Goal: Find specific page/section: Find specific page/section

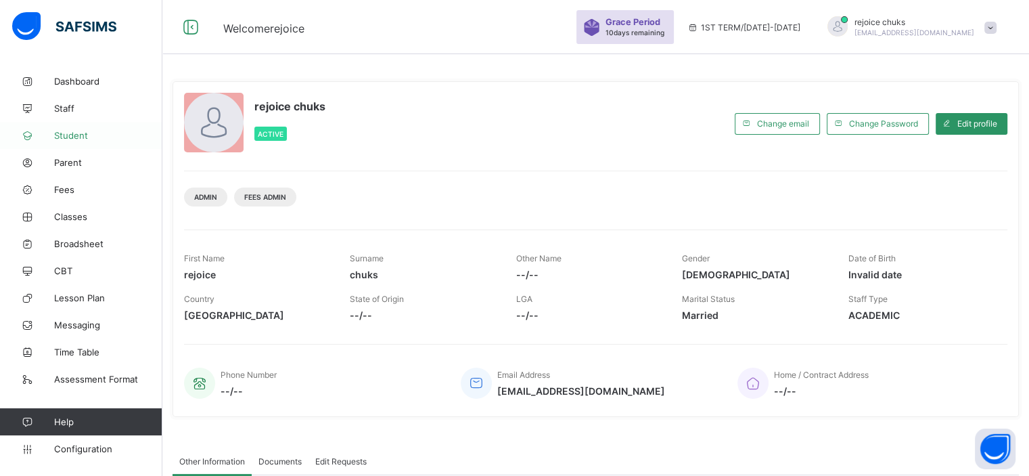
click at [70, 147] on link "Student" at bounding box center [81, 135] width 162 height 27
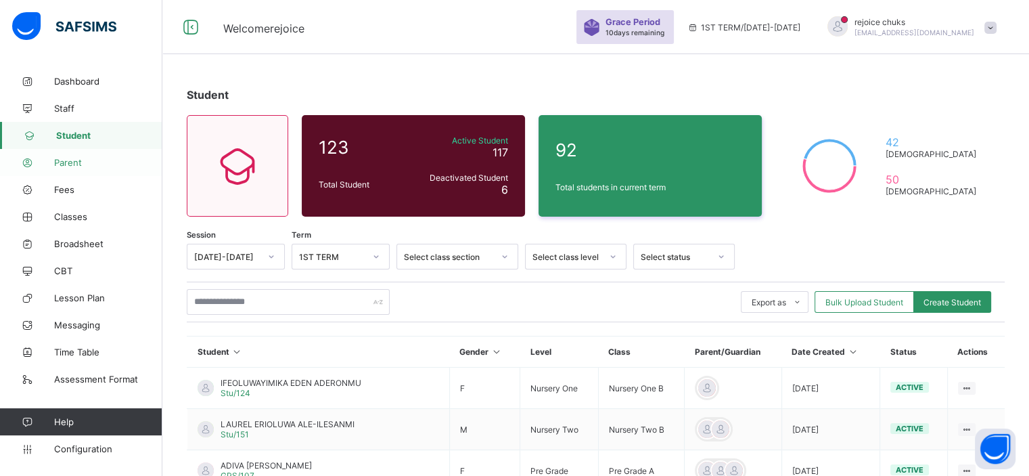
click at [76, 164] on span "Parent" at bounding box center [108, 162] width 108 height 11
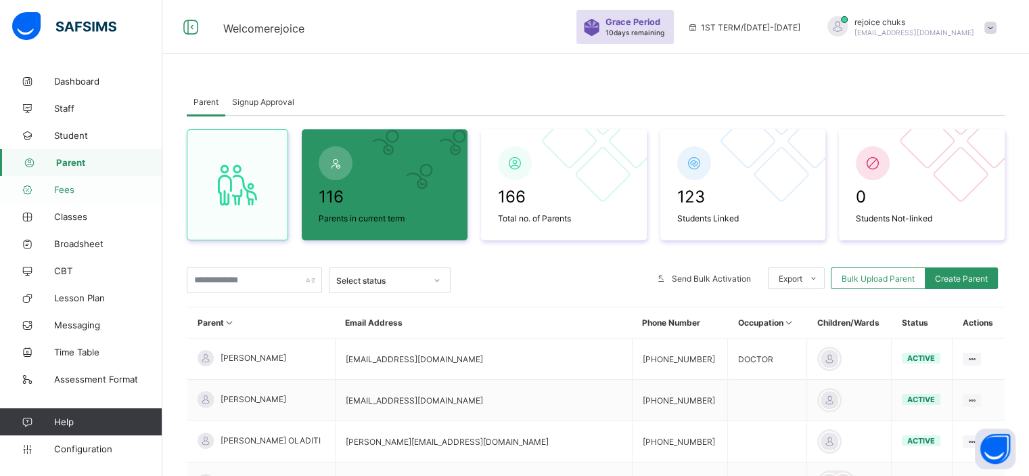
click at [72, 189] on span "Fees" at bounding box center [108, 189] width 108 height 11
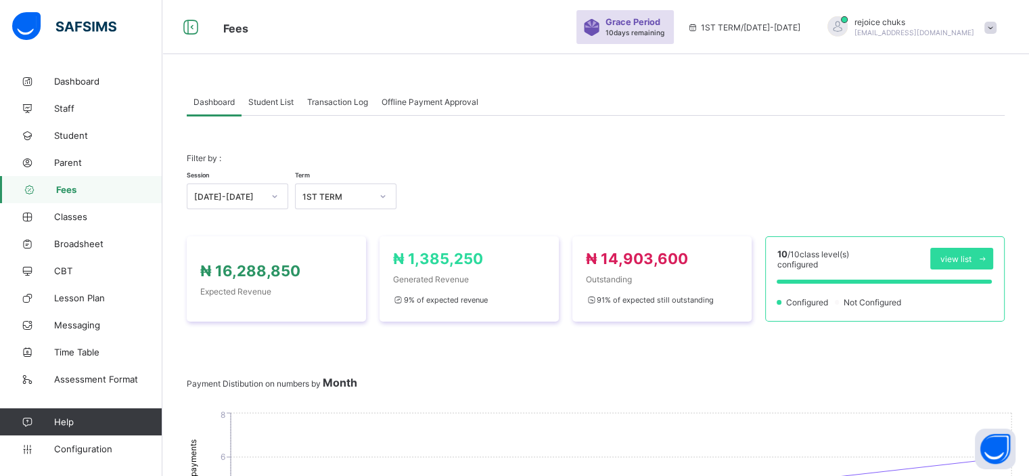
click at [285, 102] on span "Student List" at bounding box center [270, 102] width 45 height 10
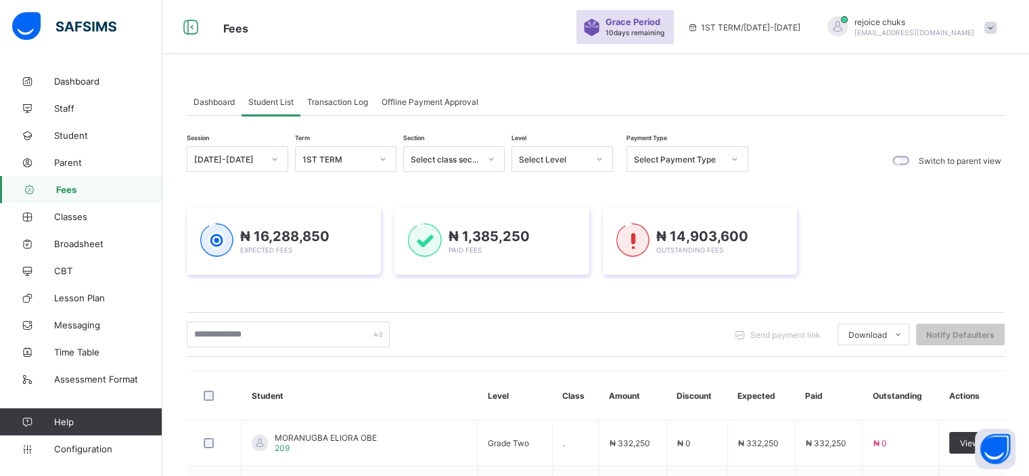
click at [348, 101] on span "Transaction Log" at bounding box center [337, 102] width 61 height 10
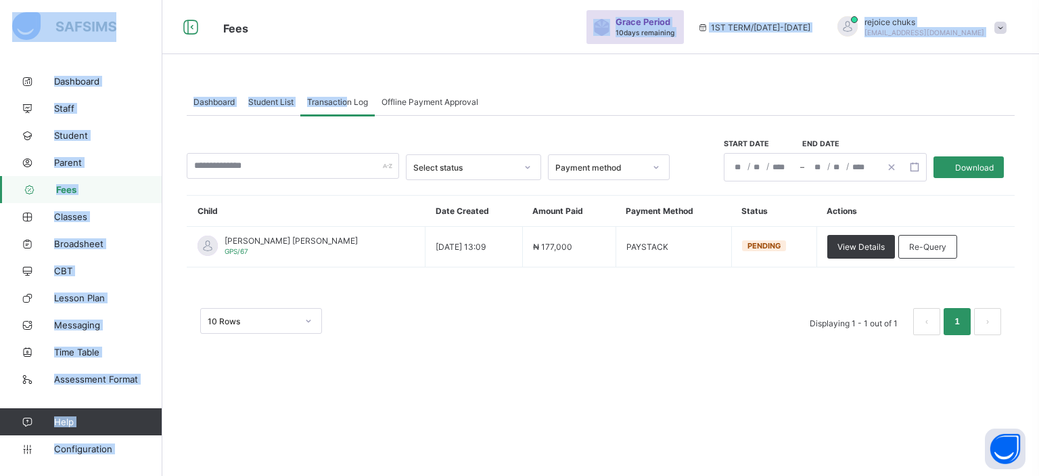
drag, startPoint x: 348, startPoint y: 101, endPoint x: 712, endPoint y: 32, distance: 370.5
click at [712, 32] on div "Fees Grace Period 10 days remaining 1ST TERM / [DATE]-[DATE] rejoice chuks [EMA…" at bounding box center [519, 238] width 1039 height 476
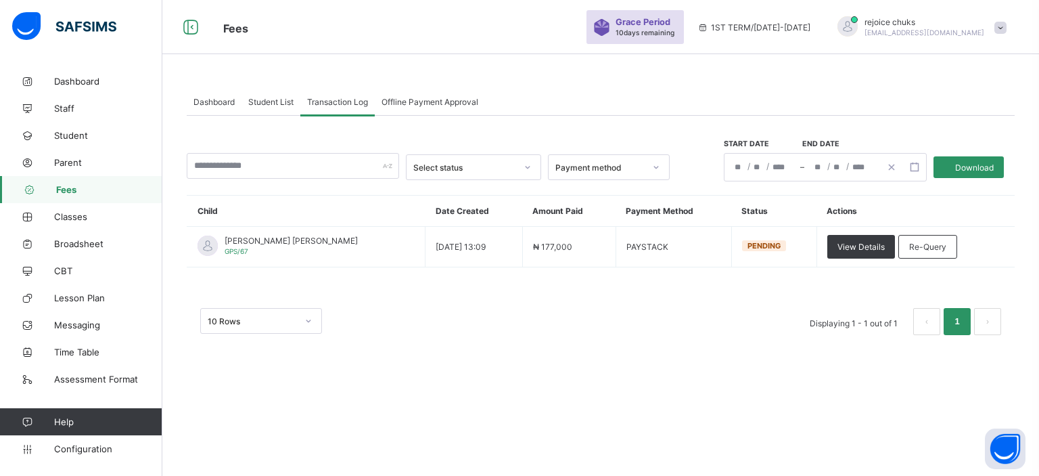
click at [662, 79] on div "Dashboard Student List Transaction Log Offline Payment Approval Transaction Log…" at bounding box center [600, 218] width 877 height 301
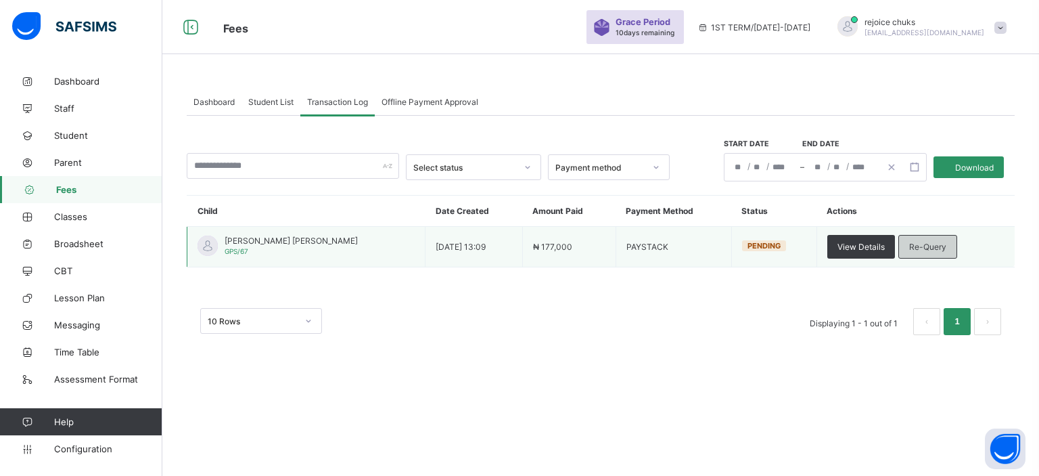
click at [919, 241] on span "Re-Query" at bounding box center [927, 246] width 37 height 10
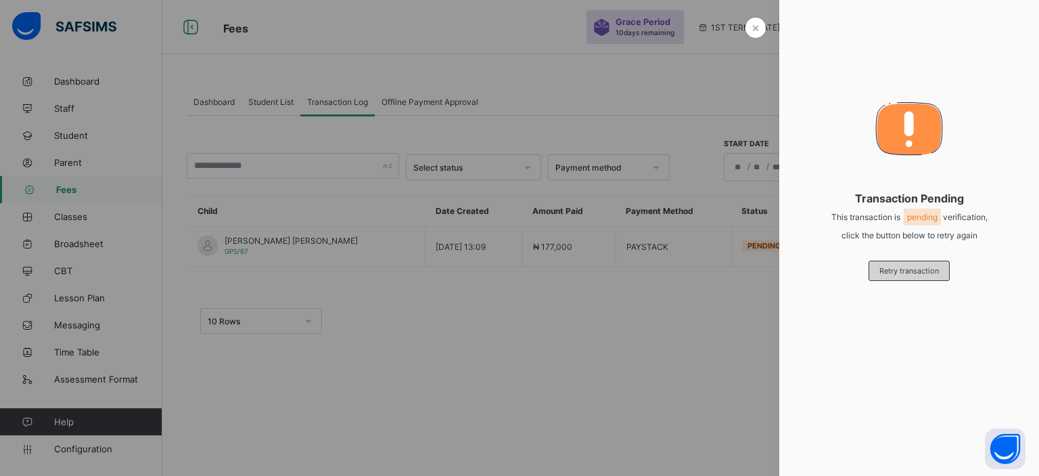
click at [917, 268] on span "Retry transaction" at bounding box center [909, 270] width 60 height 9
click at [755, 18] on div "×" at bounding box center [755, 28] width 20 height 20
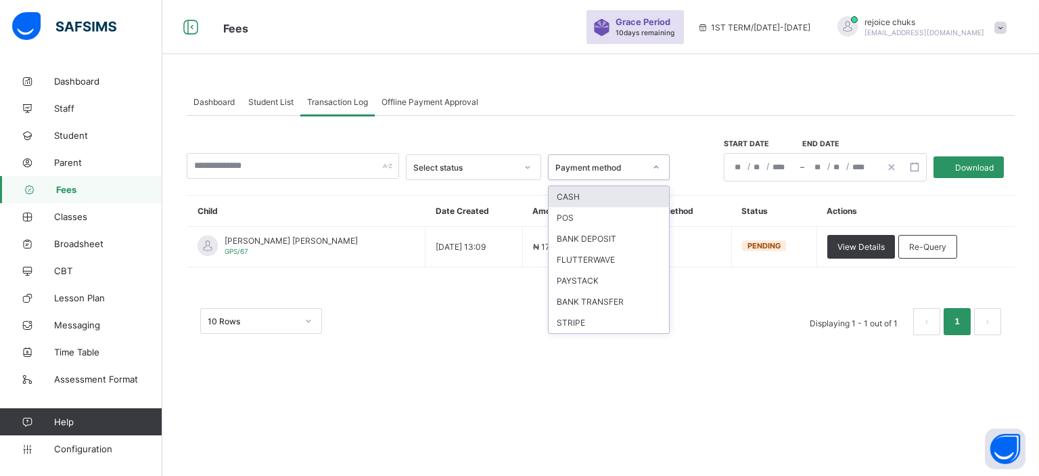
click at [616, 172] on div "Payment method" at bounding box center [596, 167] width 95 height 19
click at [597, 283] on div "PAYSTACK" at bounding box center [609, 280] width 120 height 21
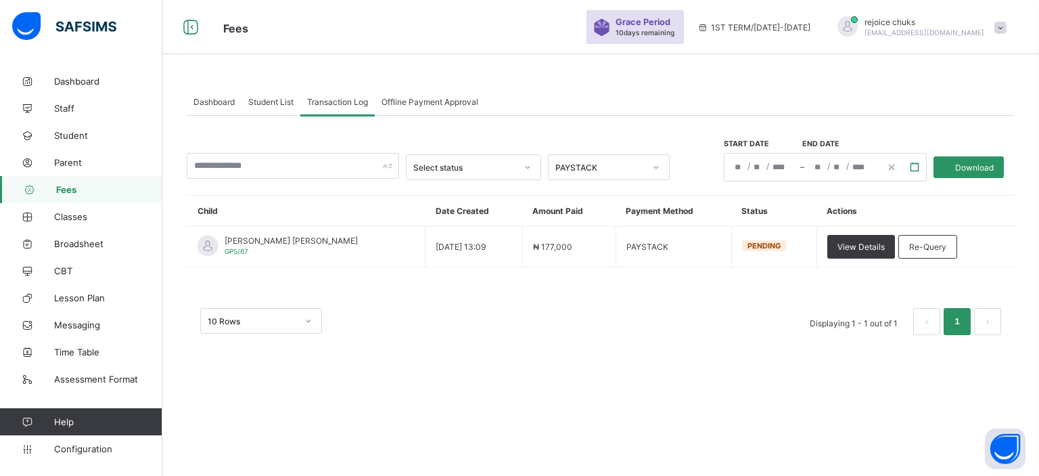
click at [917, 162] on line "button" at bounding box center [917, 163] width 0 height 2
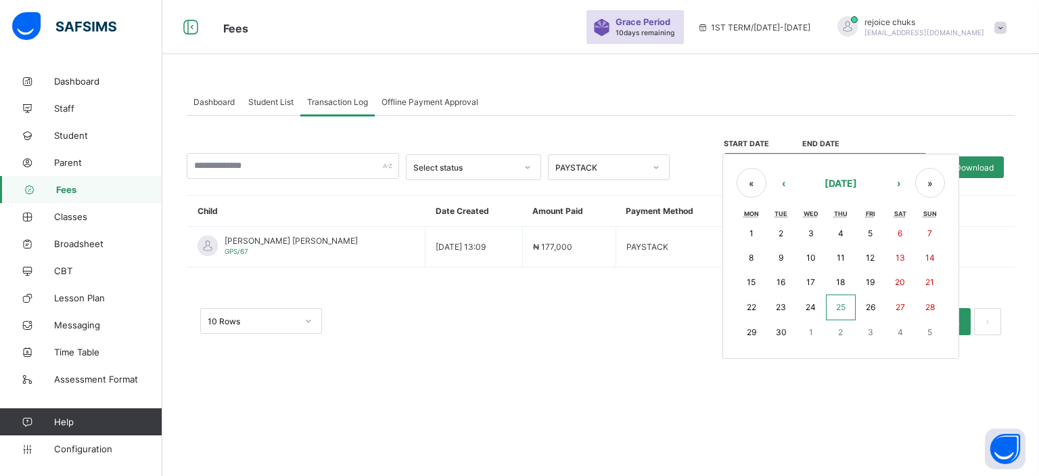
click at [745, 230] on button "1" at bounding box center [752, 233] width 30 height 24
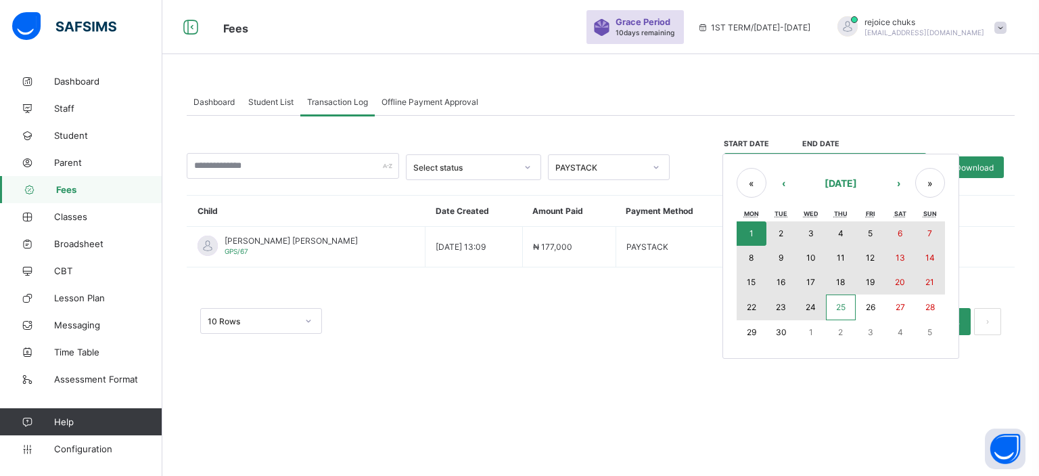
click at [846, 304] on button "25" at bounding box center [841, 307] width 30 height 26
type input "**********"
type input "*"
type input "****"
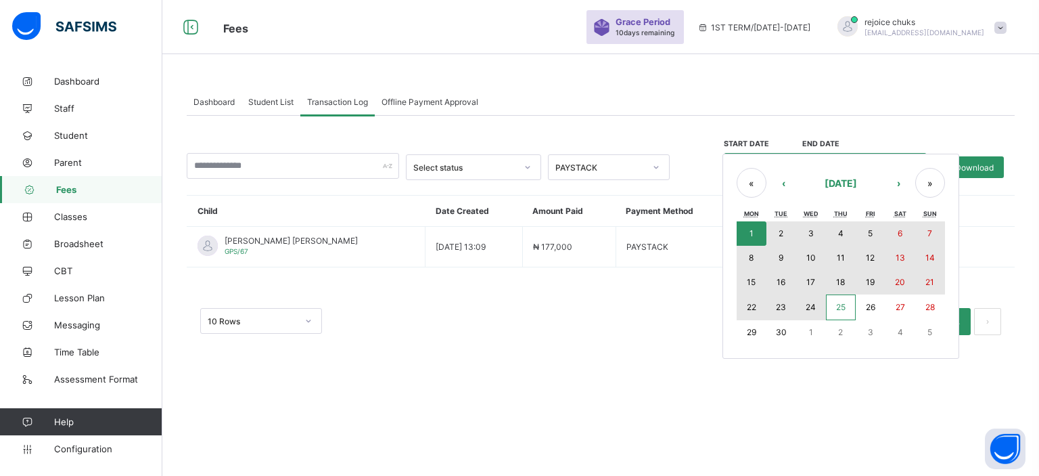
type input "**********"
type input "*"
type input "**"
type input "****"
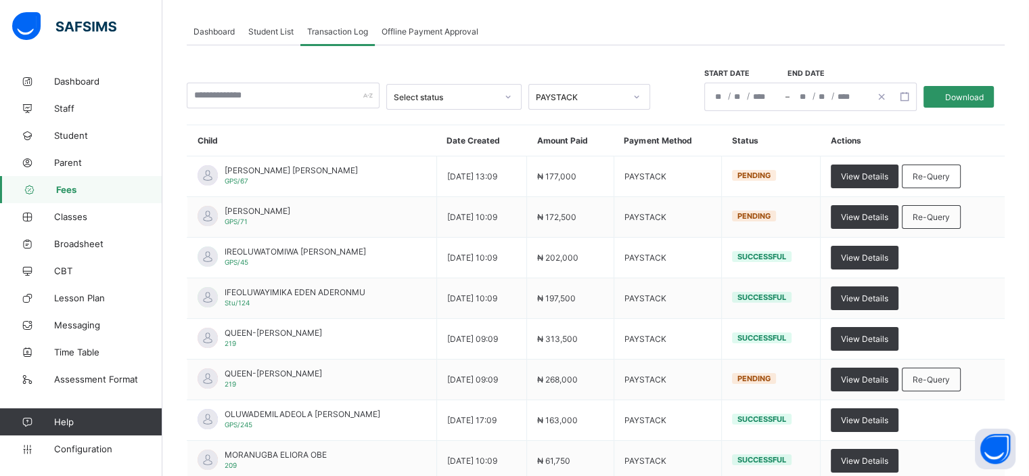
scroll to position [81, 0]
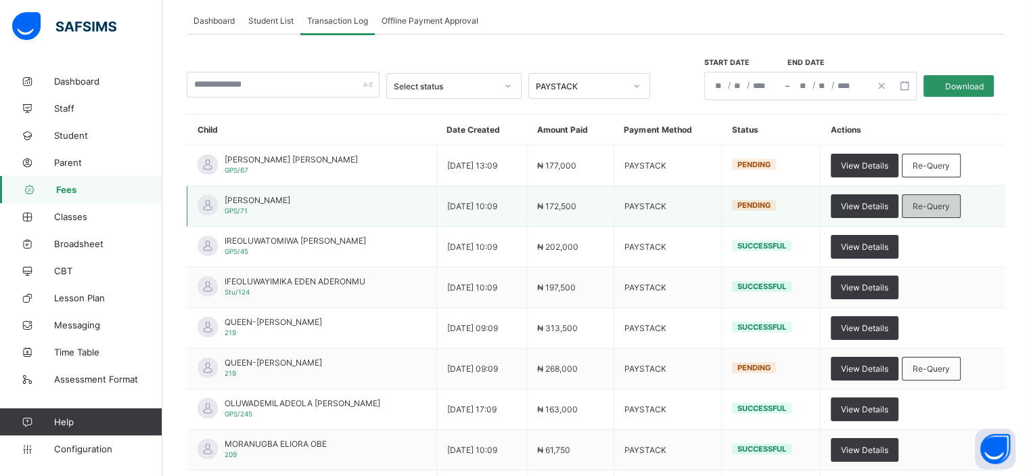
click at [944, 201] on span "Re-Query" at bounding box center [930, 206] width 37 height 10
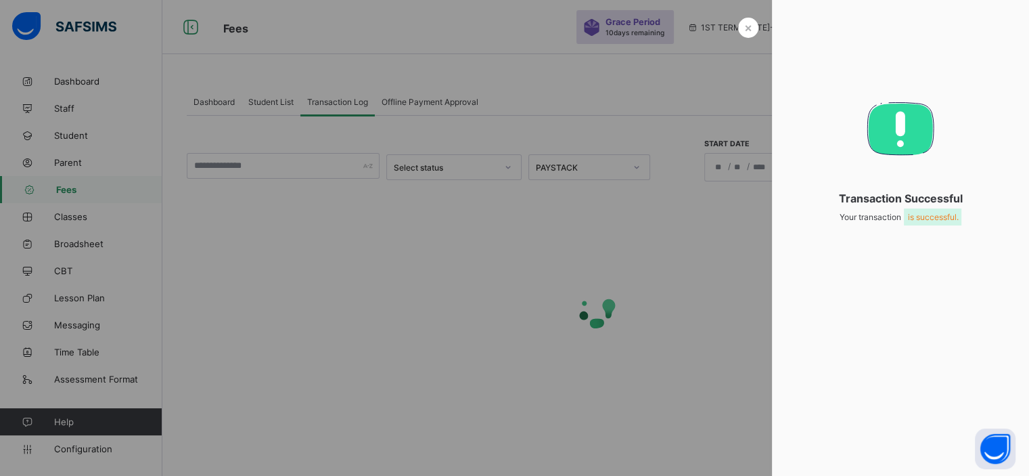
scroll to position [0, 0]
click at [754, 27] on span "×" at bounding box center [755, 27] width 8 height 14
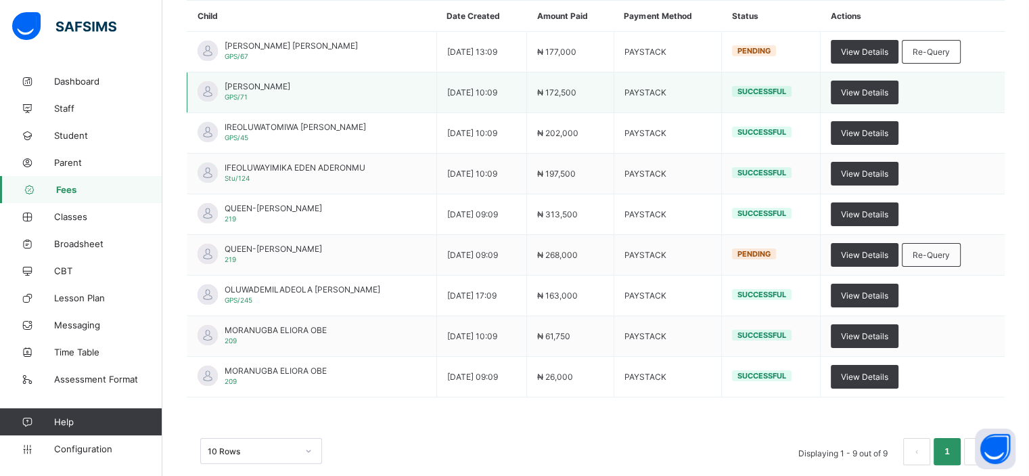
scroll to position [197, 0]
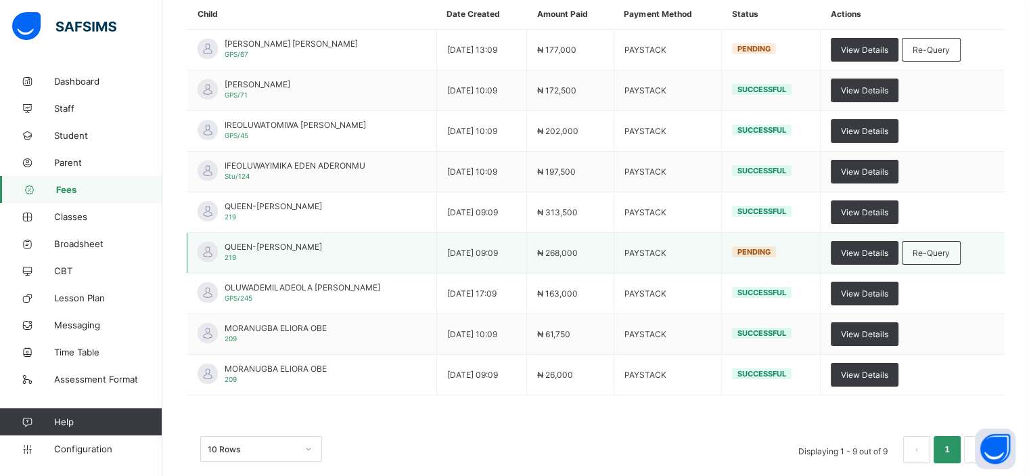
click at [958, 237] on td "View Details Re-Query" at bounding box center [912, 253] width 185 height 41
click at [950, 251] on span "Re-Query" at bounding box center [930, 253] width 37 height 10
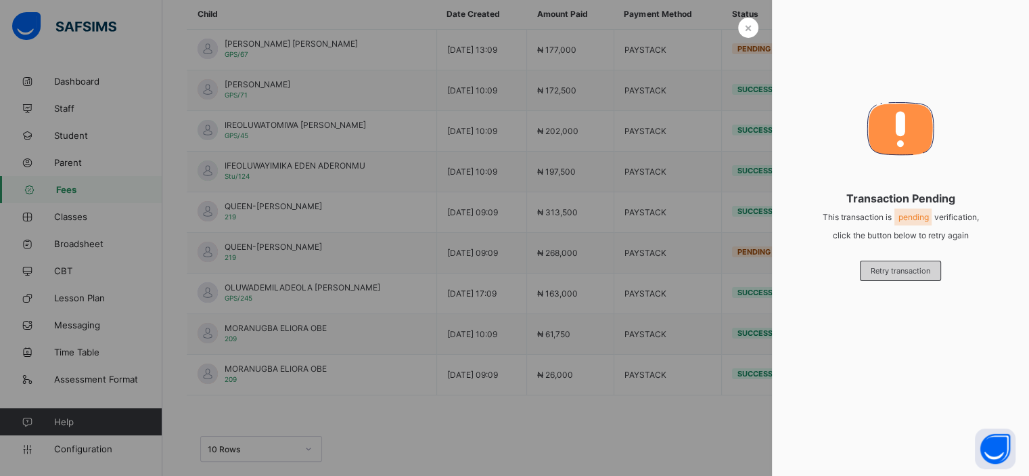
click at [927, 269] on span "Retry transaction" at bounding box center [901, 270] width 60 height 9
click at [744, 25] on span "×" at bounding box center [748, 27] width 8 height 14
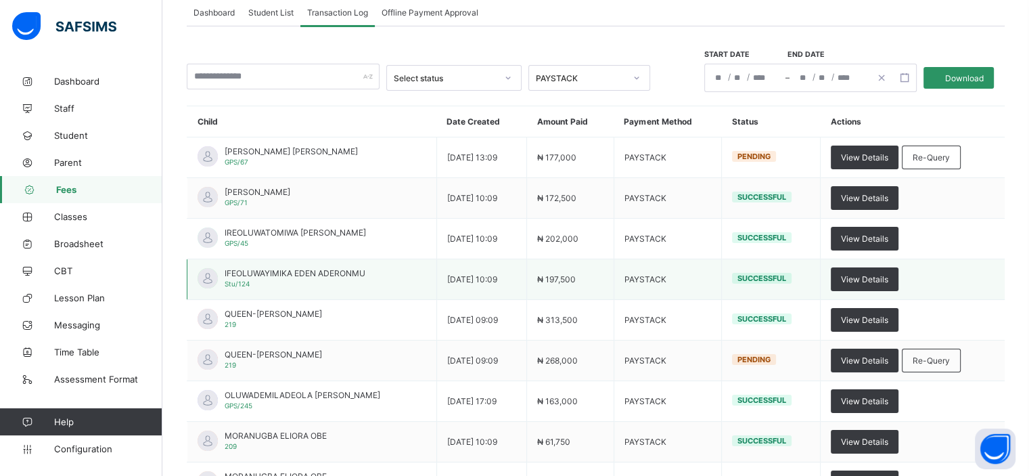
scroll to position [83, 0]
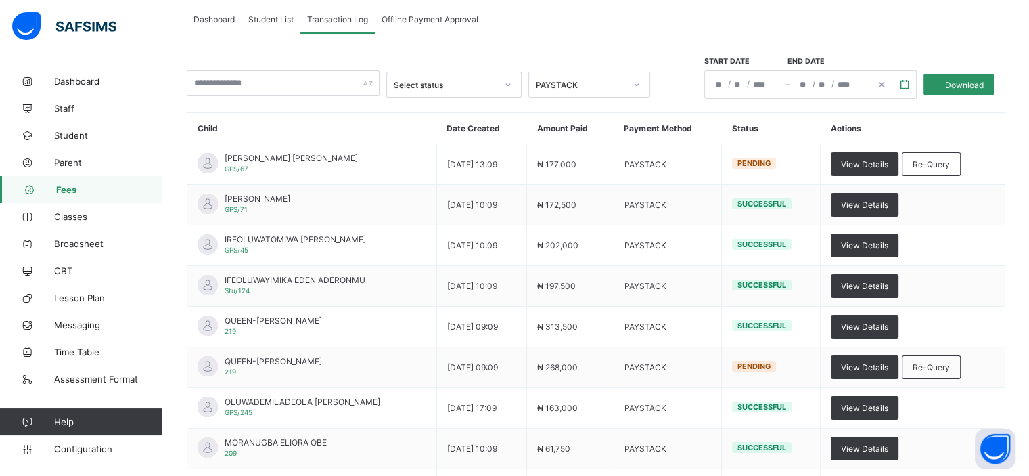
click at [909, 87] on icon "button" at bounding box center [904, 84] width 9 height 9
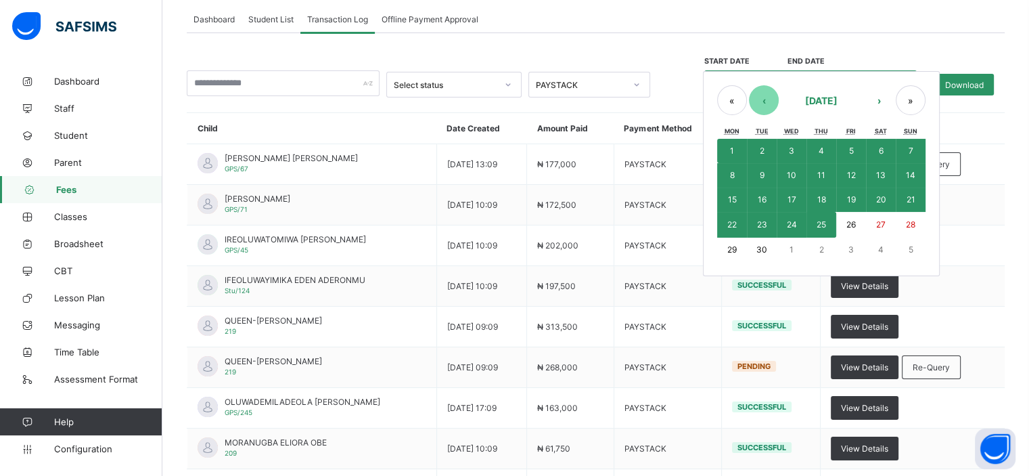
click at [778, 99] on button "‹" at bounding box center [764, 100] width 30 height 30
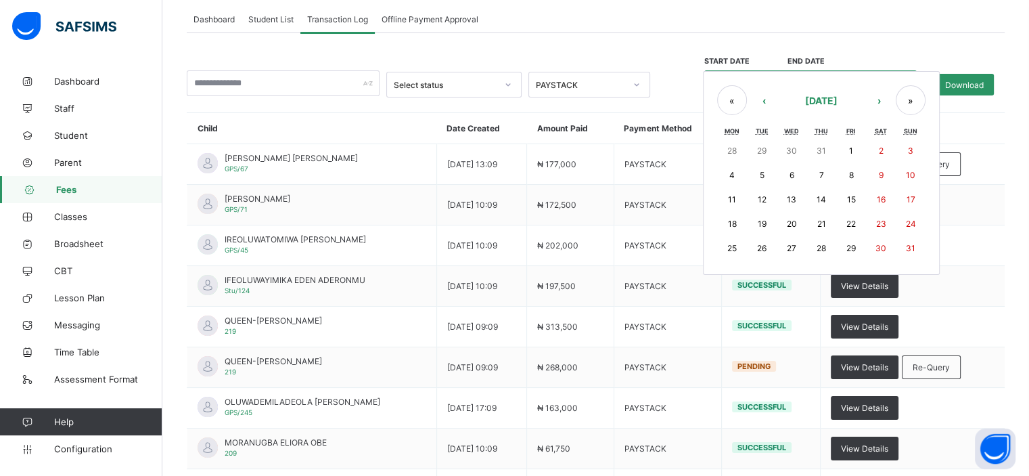
click at [866, 155] on button "1" at bounding box center [851, 151] width 30 height 24
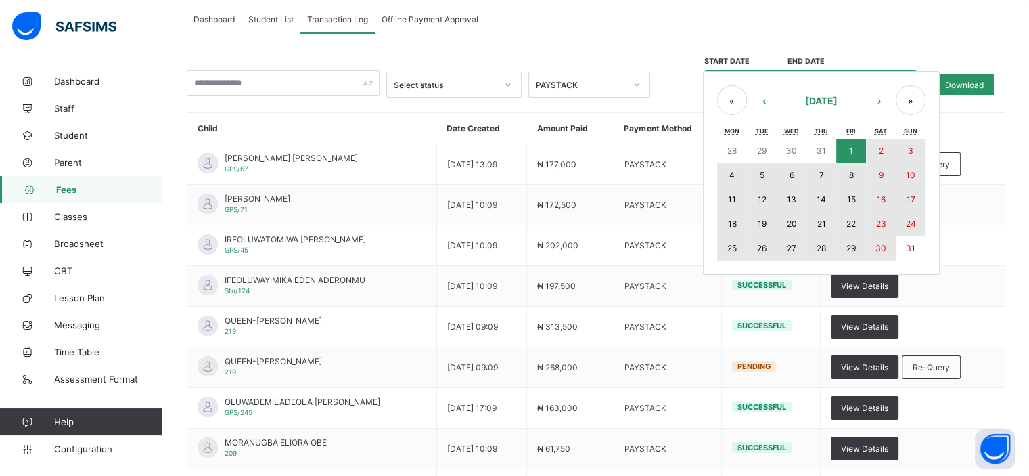
click at [889, 239] on button "30" at bounding box center [881, 248] width 30 height 24
type input "**********"
type input "*"
type input "**********"
type input "*"
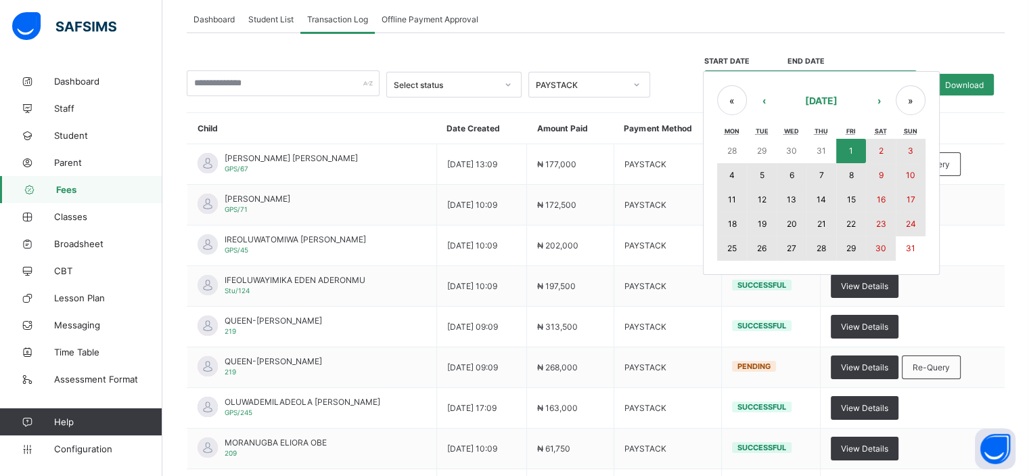
type input "**"
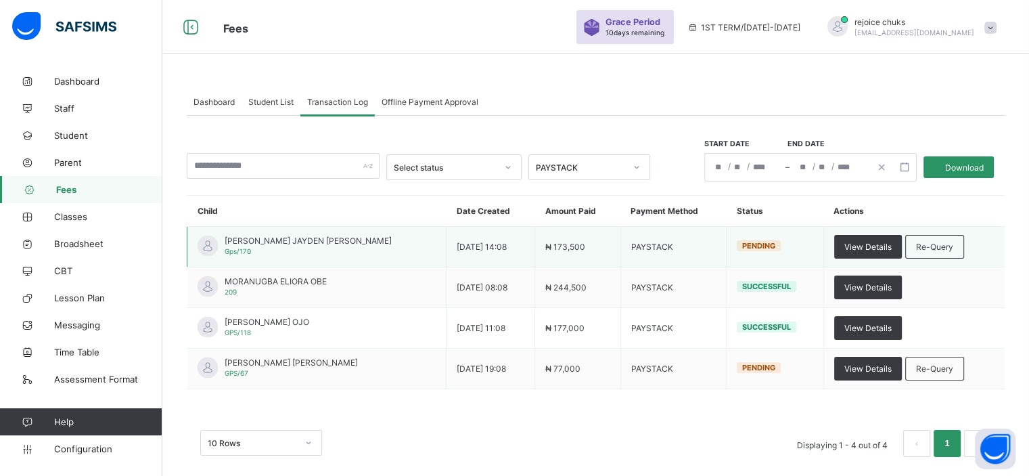
scroll to position [14, 0]
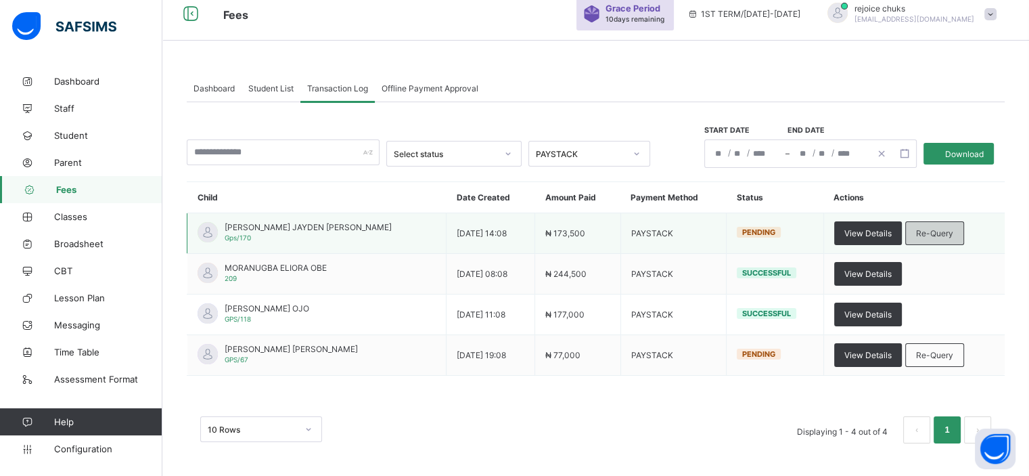
click at [921, 224] on div "Re-Query" at bounding box center [934, 233] width 59 height 24
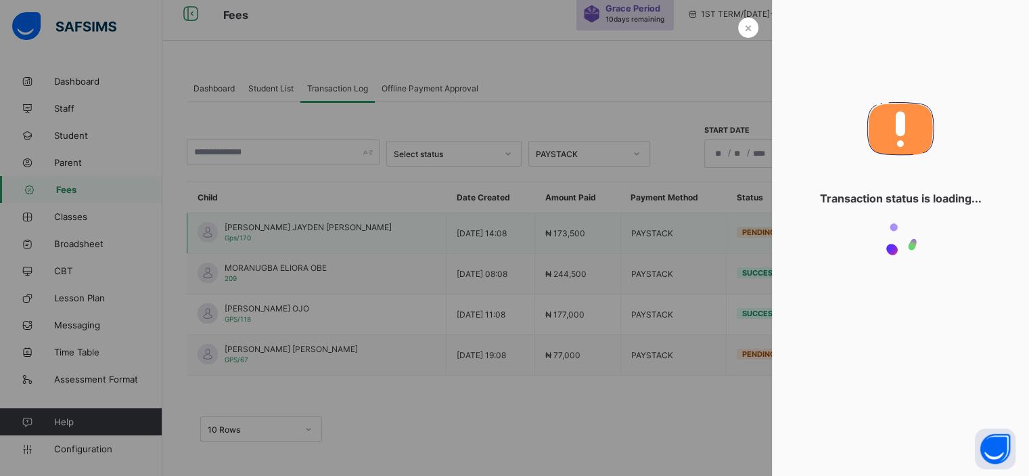
scroll to position [0, 0]
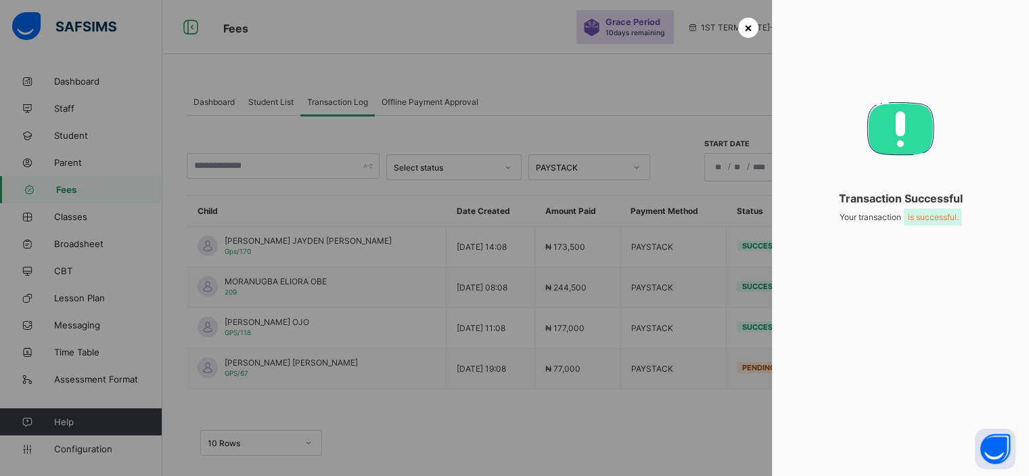
click at [744, 22] on span "×" at bounding box center [748, 27] width 8 height 14
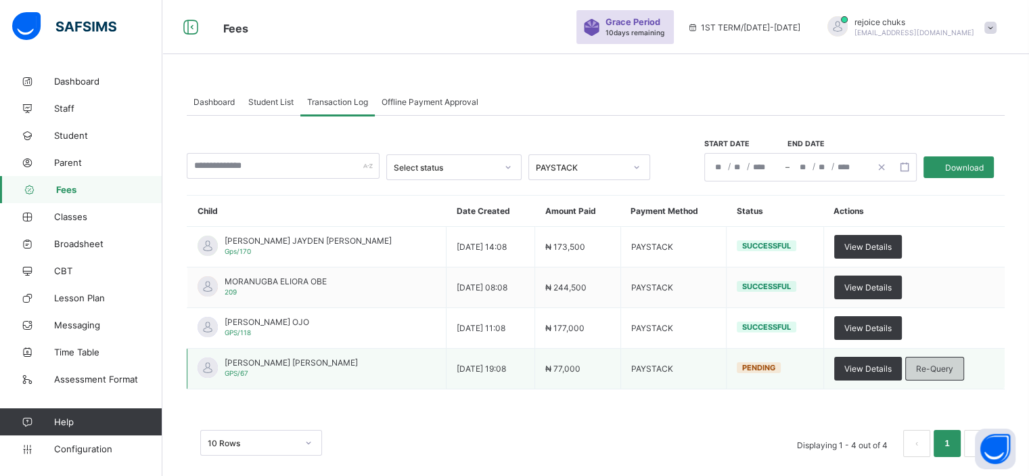
click at [942, 367] on span "Re-Query" at bounding box center [934, 368] width 37 height 10
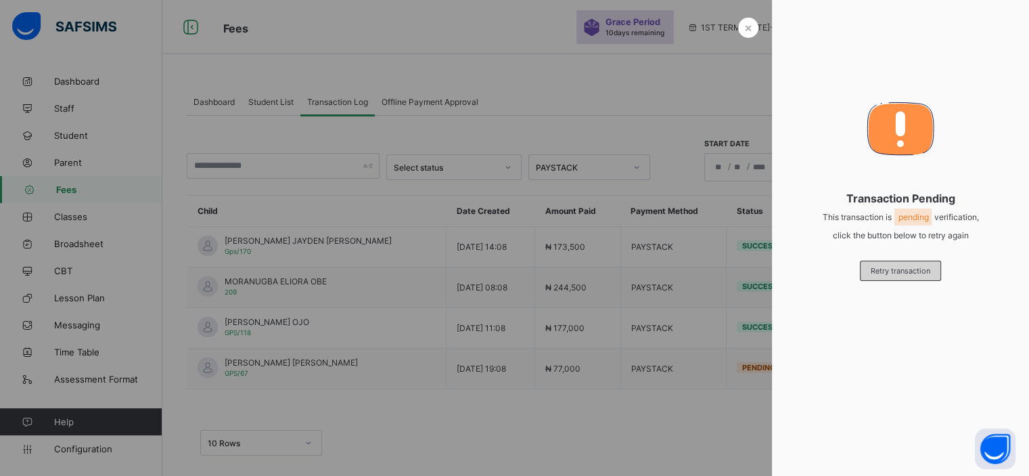
click at [877, 275] on div "Retry transaction" at bounding box center [900, 270] width 81 height 20
click at [744, 31] on span "×" at bounding box center [748, 27] width 8 height 14
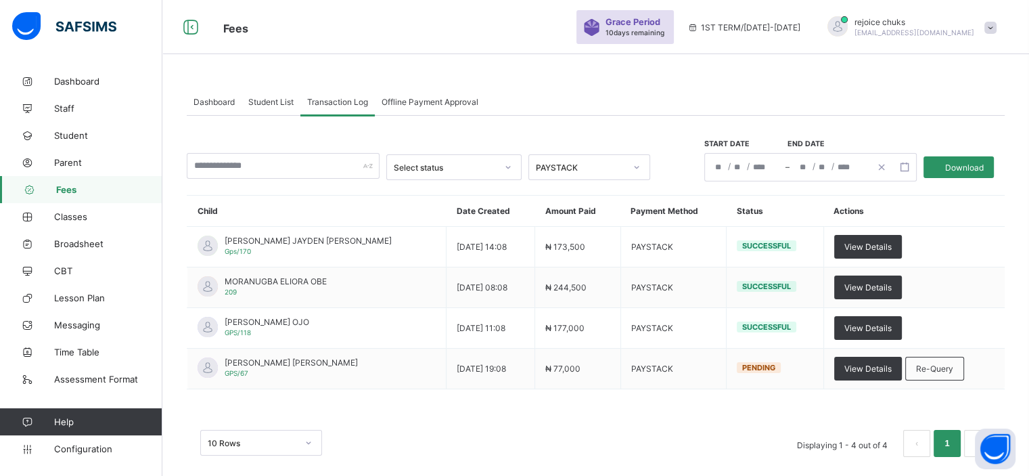
click at [283, 105] on span "Student List" at bounding box center [270, 102] width 45 height 10
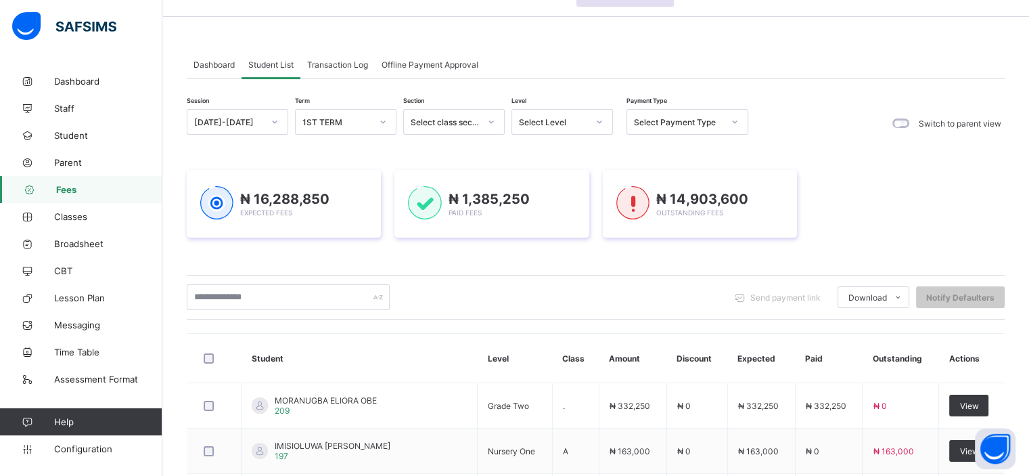
scroll to position [32, 0]
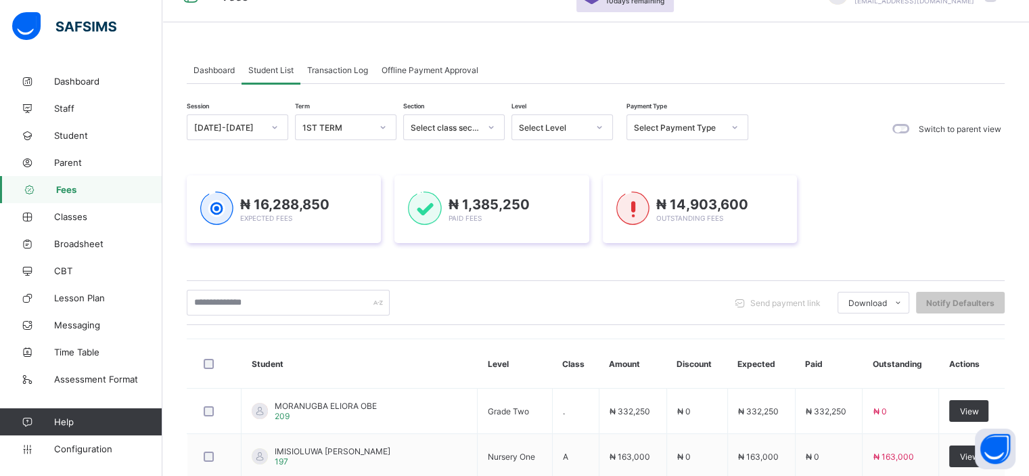
click at [342, 69] on span "Transaction Log" at bounding box center [337, 70] width 61 height 10
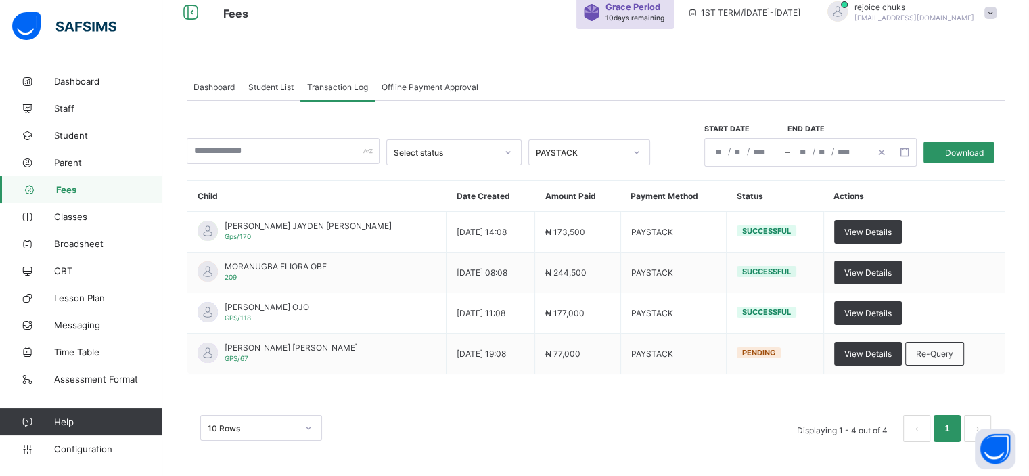
scroll to position [14, 0]
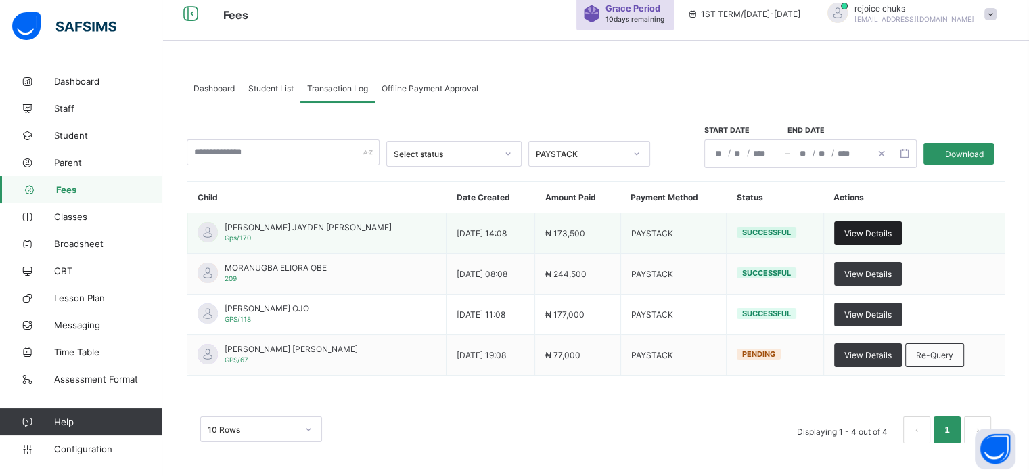
click at [868, 235] on span "View Details" at bounding box center [867, 233] width 47 height 10
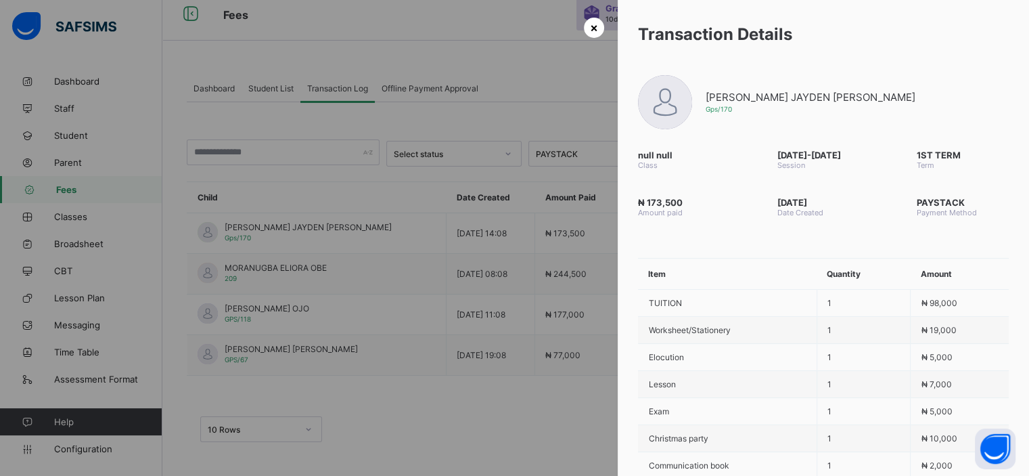
click at [591, 26] on span "×" at bounding box center [594, 27] width 8 height 14
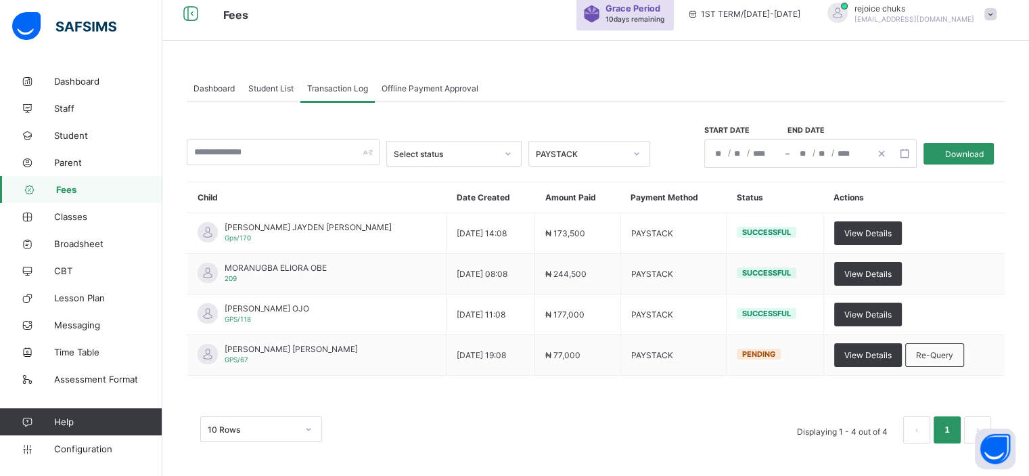
click at [276, 91] on span "Student List" at bounding box center [270, 88] width 45 height 10
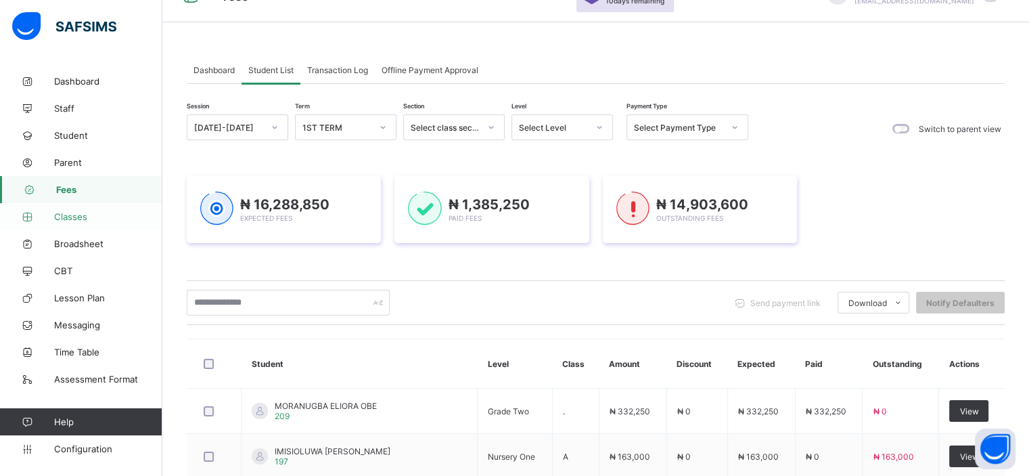
click at [84, 217] on span "Classes" at bounding box center [108, 216] width 108 height 11
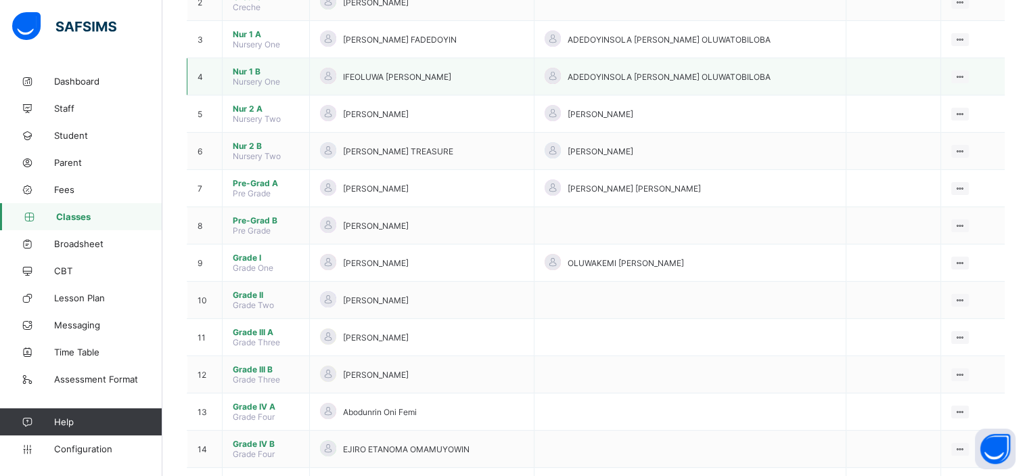
scroll to position [277, 0]
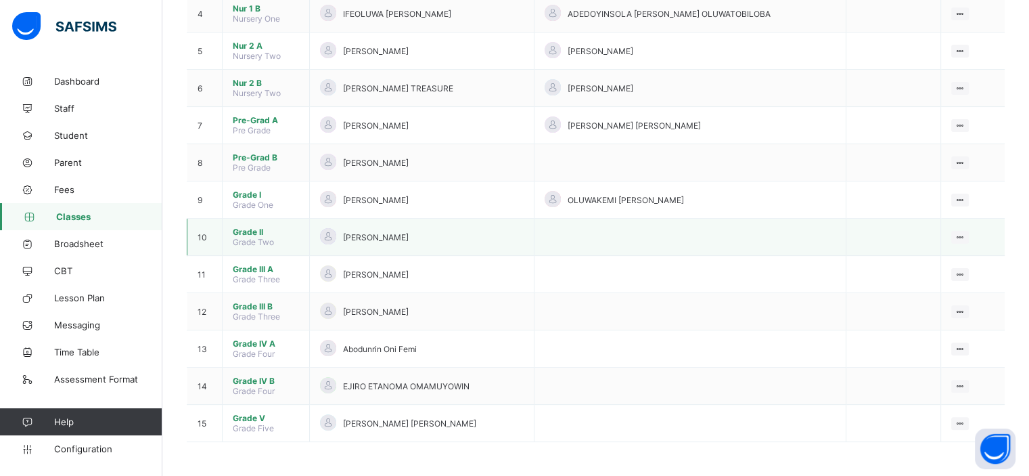
click at [249, 233] on span "Grade II" at bounding box center [266, 232] width 66 height 10
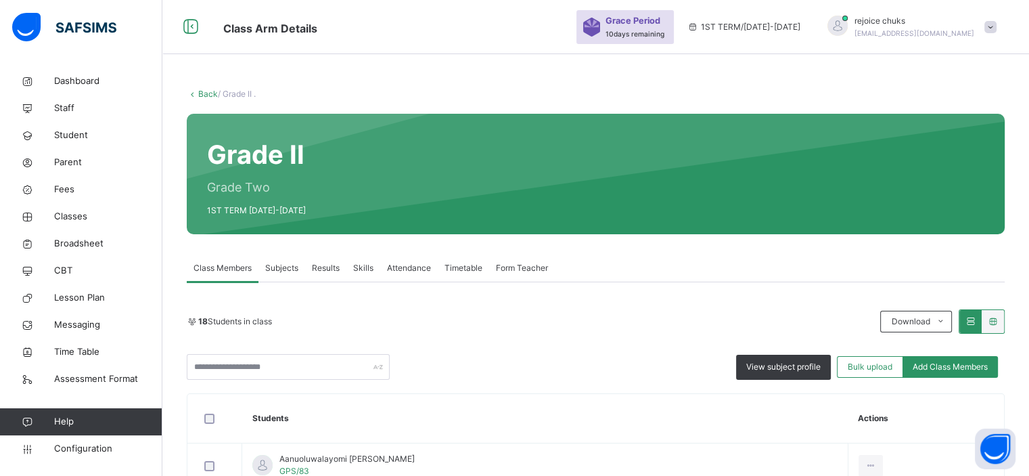
click at [296, 270] on span "Subjects" at bounding box center [281, 268] width 33 height 12
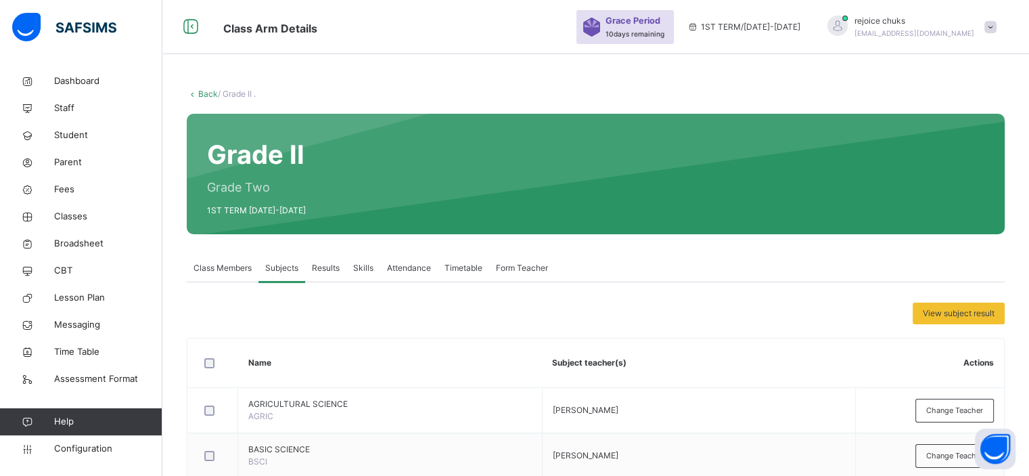
click at [323, 265] on span "Results" at bounding box center [326, 268] width 28 height 12
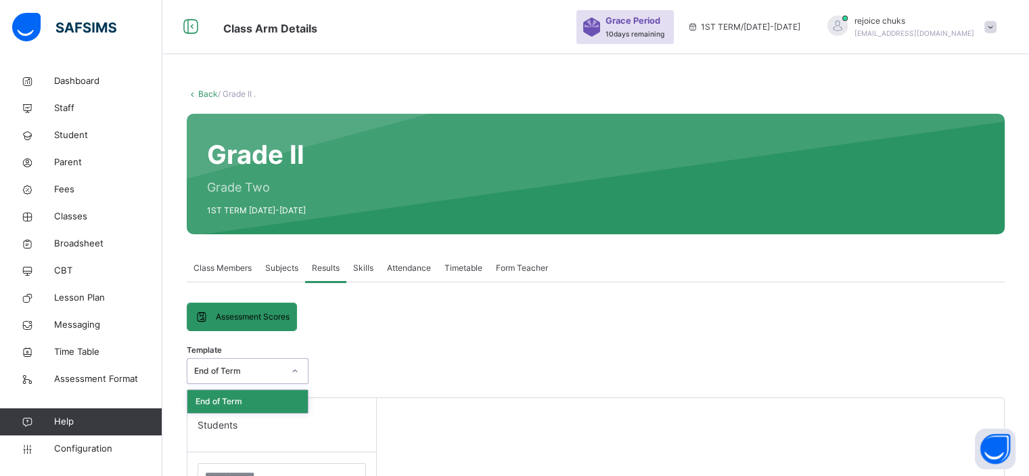
click at [292, 367] on icon at bounding box center [295, 371] width 8 height 14
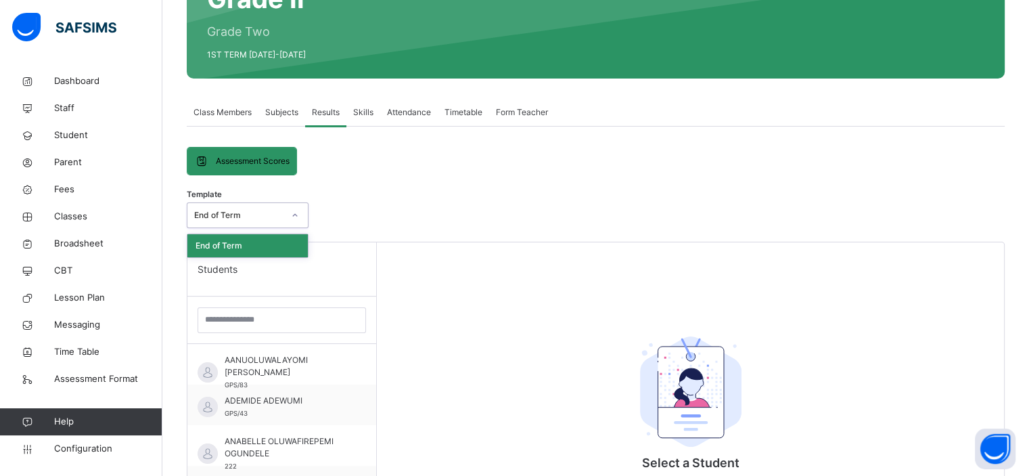
scroll to position [157, 0]
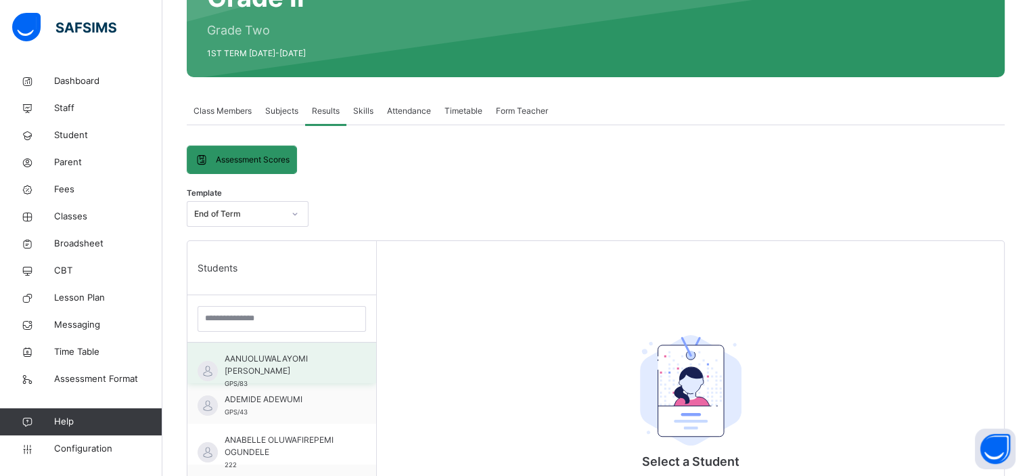
click at [310, 353] on span "AANUOLUWALAYOMI [PERSON_NAME]" at bounding box center [285, 364] width 121 height 24
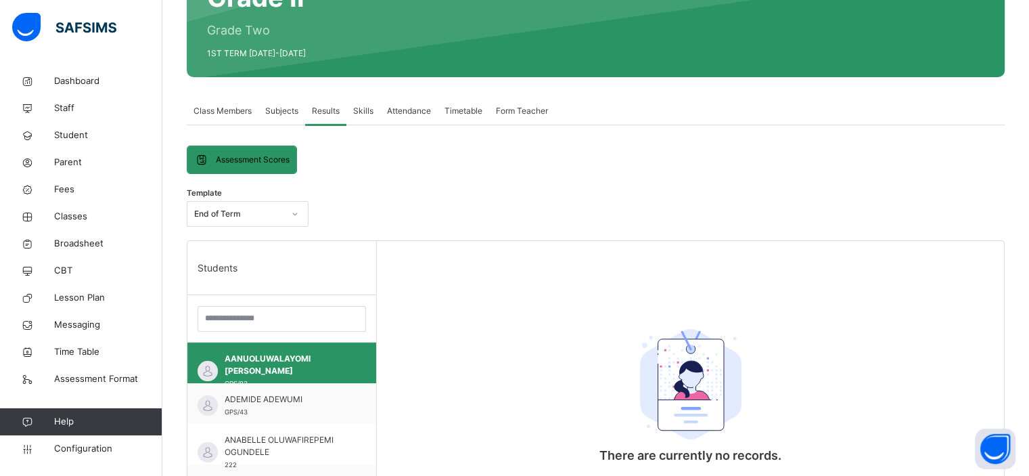
click at [360, 115] on span "Skills" at bounding box center [363, 111] width 20 height 12
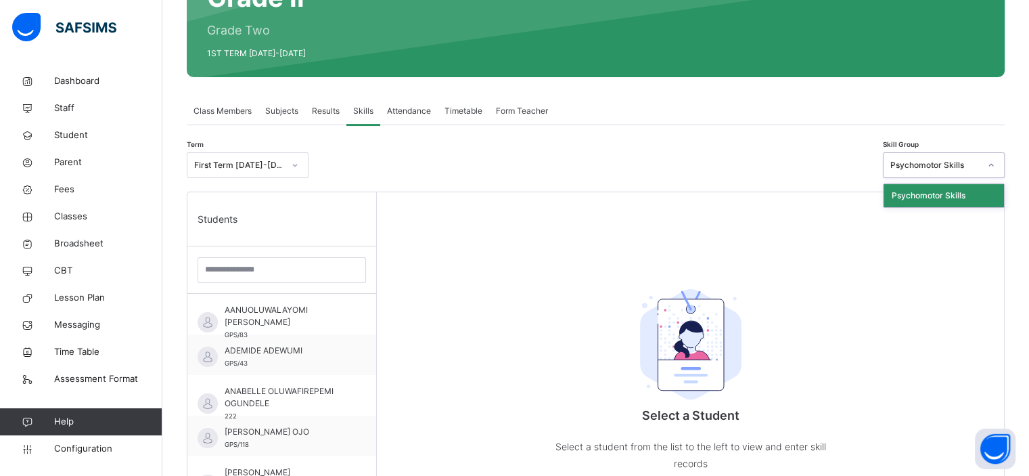
click at [932, 165] on div "Psychomotor Skills" at bounding box center [934, 165] width 89 height 12
click at [814, 151] on div "Term First Term [DATE]-[DATE] Skill Group option Psychomotor Skills focused, 1 …" at bounding box center [596, 168] width 818 height 46
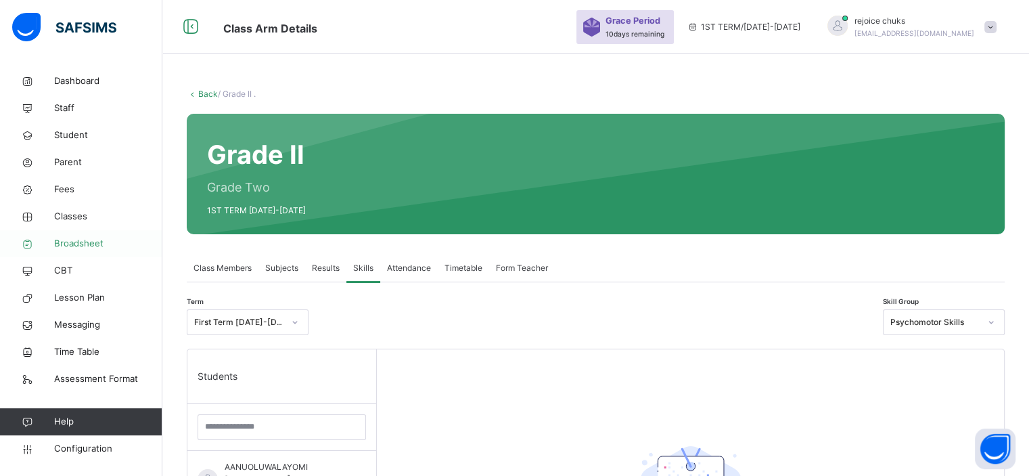
click at [92, 247] on span "Broadsheet" at bounding box center [108, 244] width 108 height 14
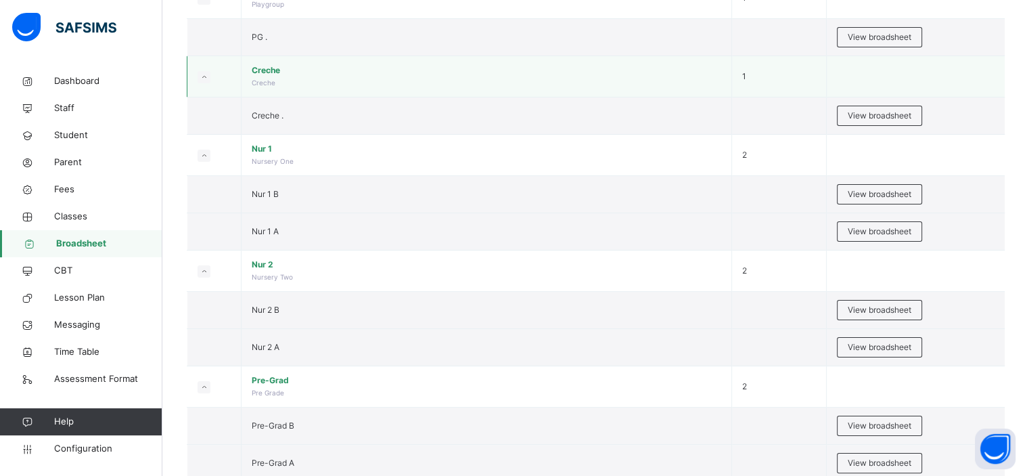
scroll to position [184, 0]
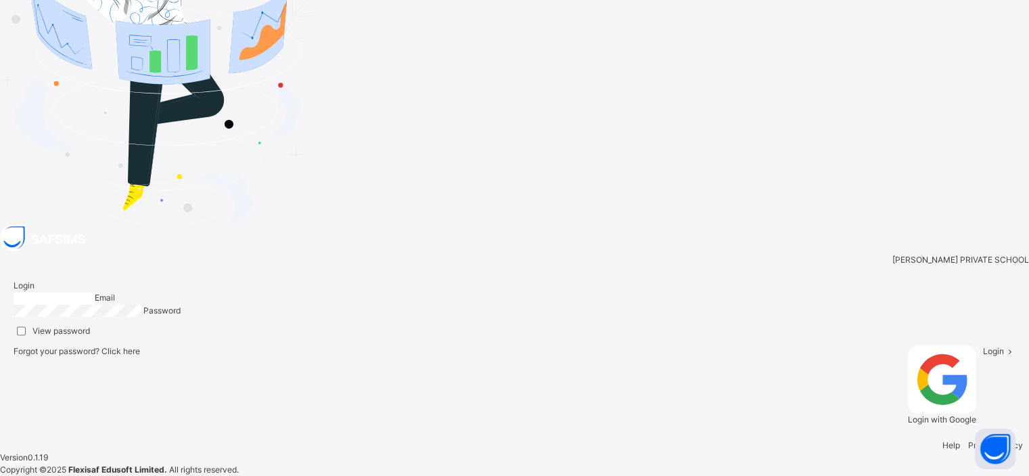
type input "**********"
